Goal: Understand process/instructions

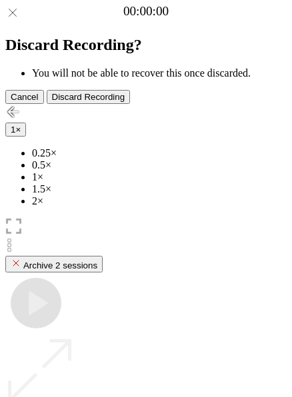
scroll to position [118, 0]
